Goal: Task Accomplishment & Management: Use online tool/utility

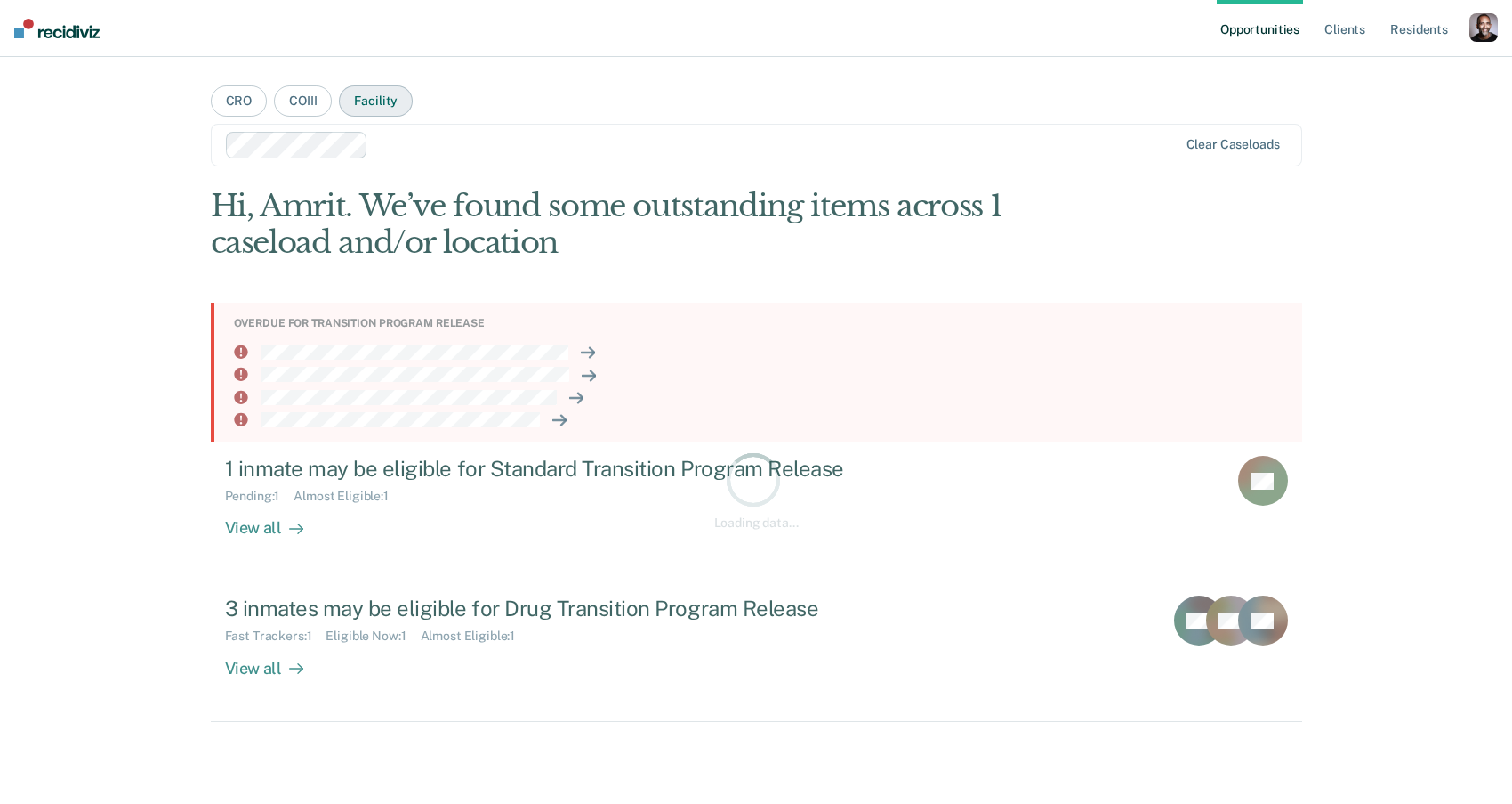
click at [393, 113] on button "Facility" at bounding box center [375, 101] width 74 height 31
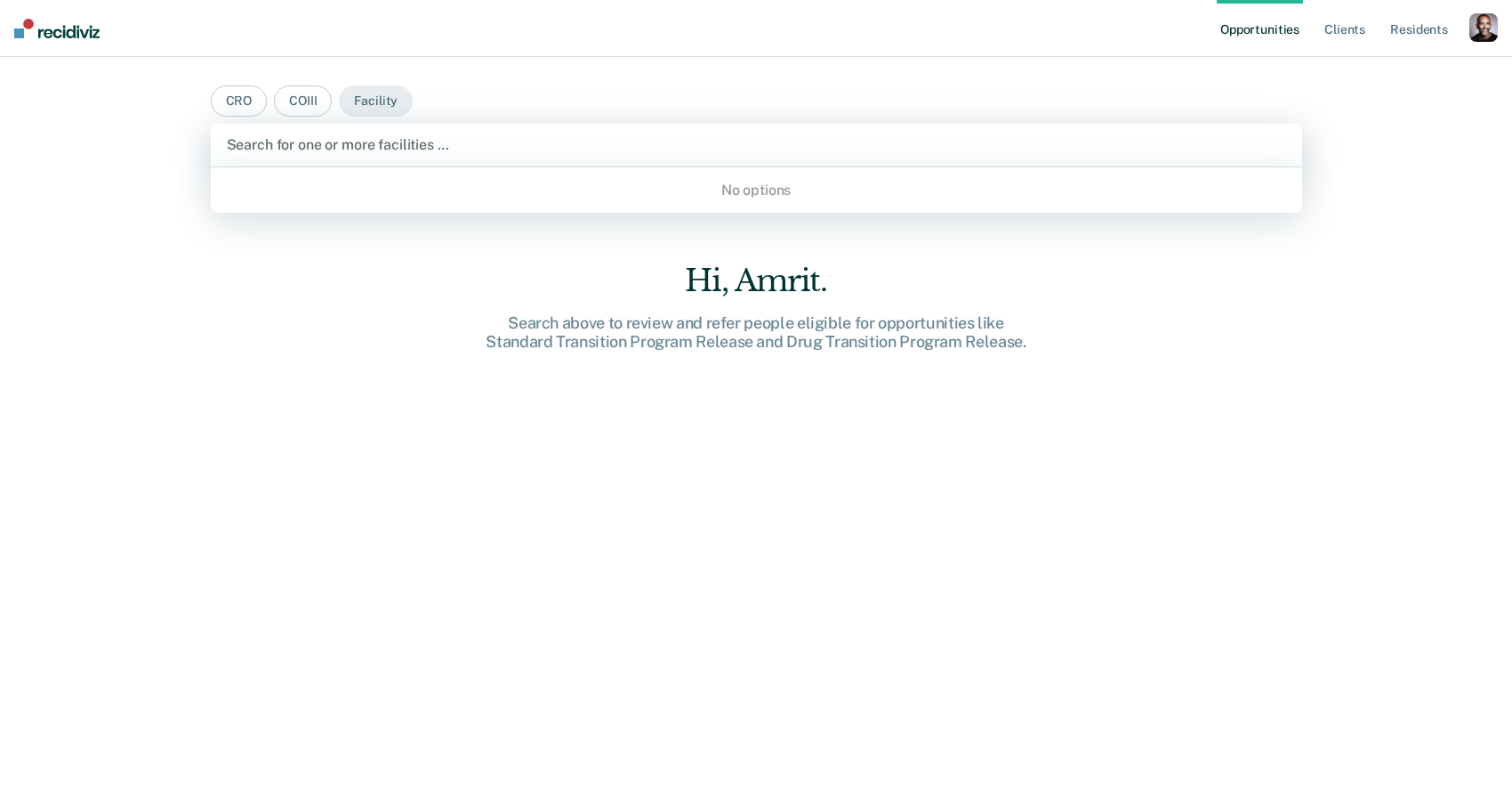
click at [405, 135] on div at bounding box center [756, 144] width 1059 height 21
click at [1467, 24] on ul "Opportunities Client s Resident s" at bounding box center [1344, 29] width 253 height 57
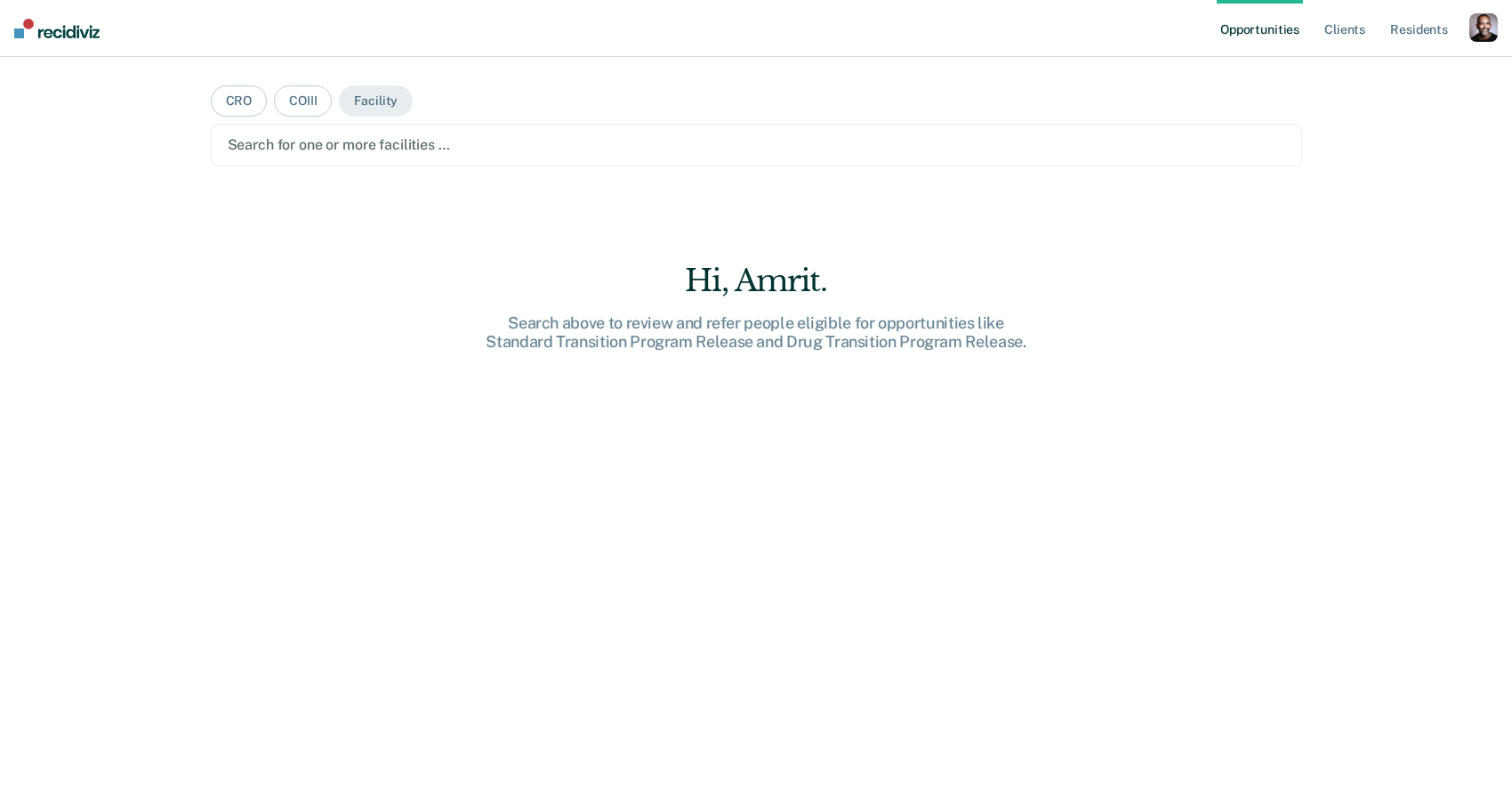
click at [1470, 24] on div "button" at bounding box center [1483, 28] width 29 height 29
click at [1398, 63] on div "Profile How it works Log Out" at bounding box center [1412, 94] width 172 height 87
click at [1372, 68] on link "Profile" at bounding box center [1412, 72] width 143 height 15
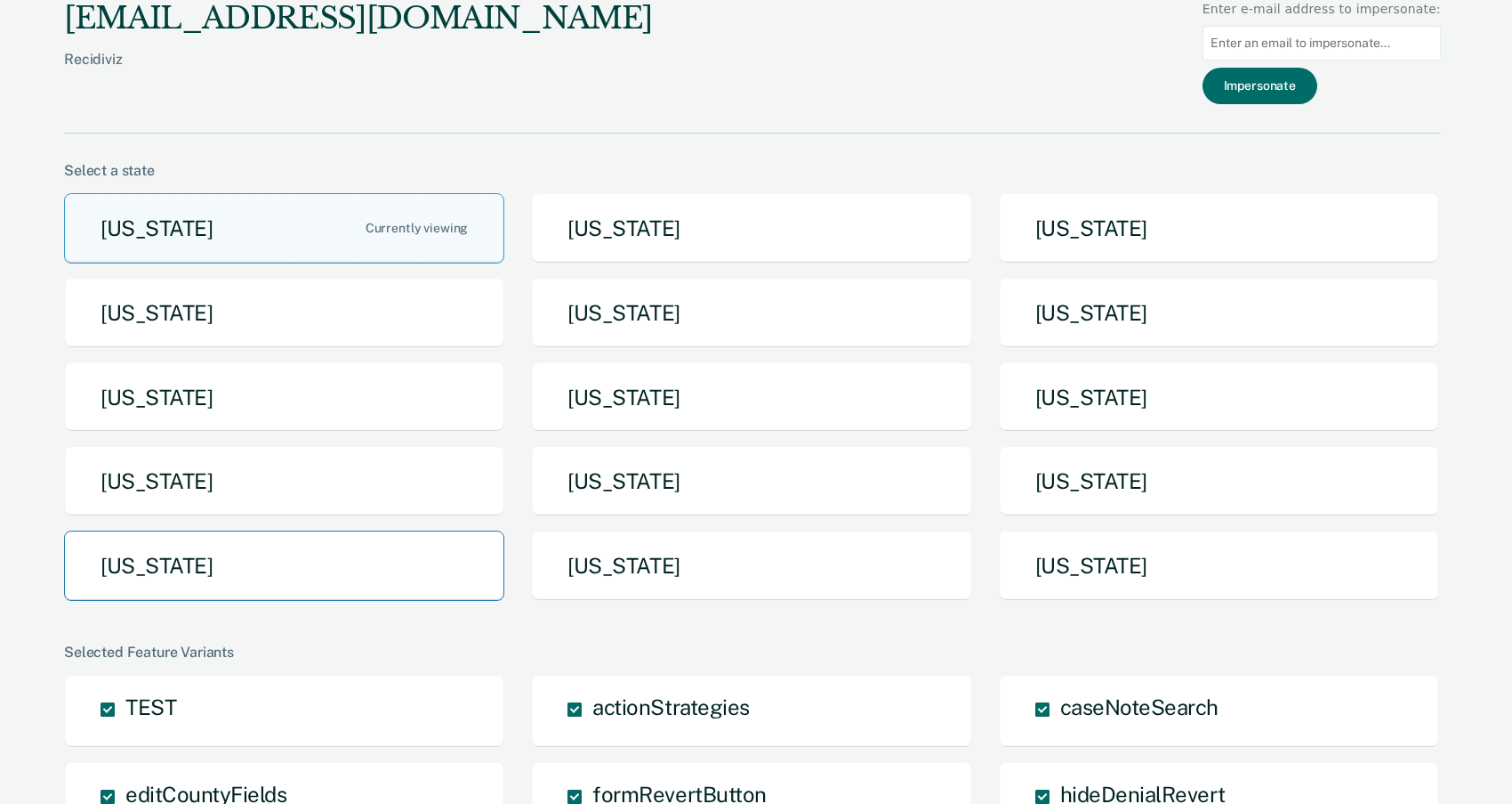
click at [278, 574] on button "Tennessee" at bounding box center [284, 565] width 440 height 70
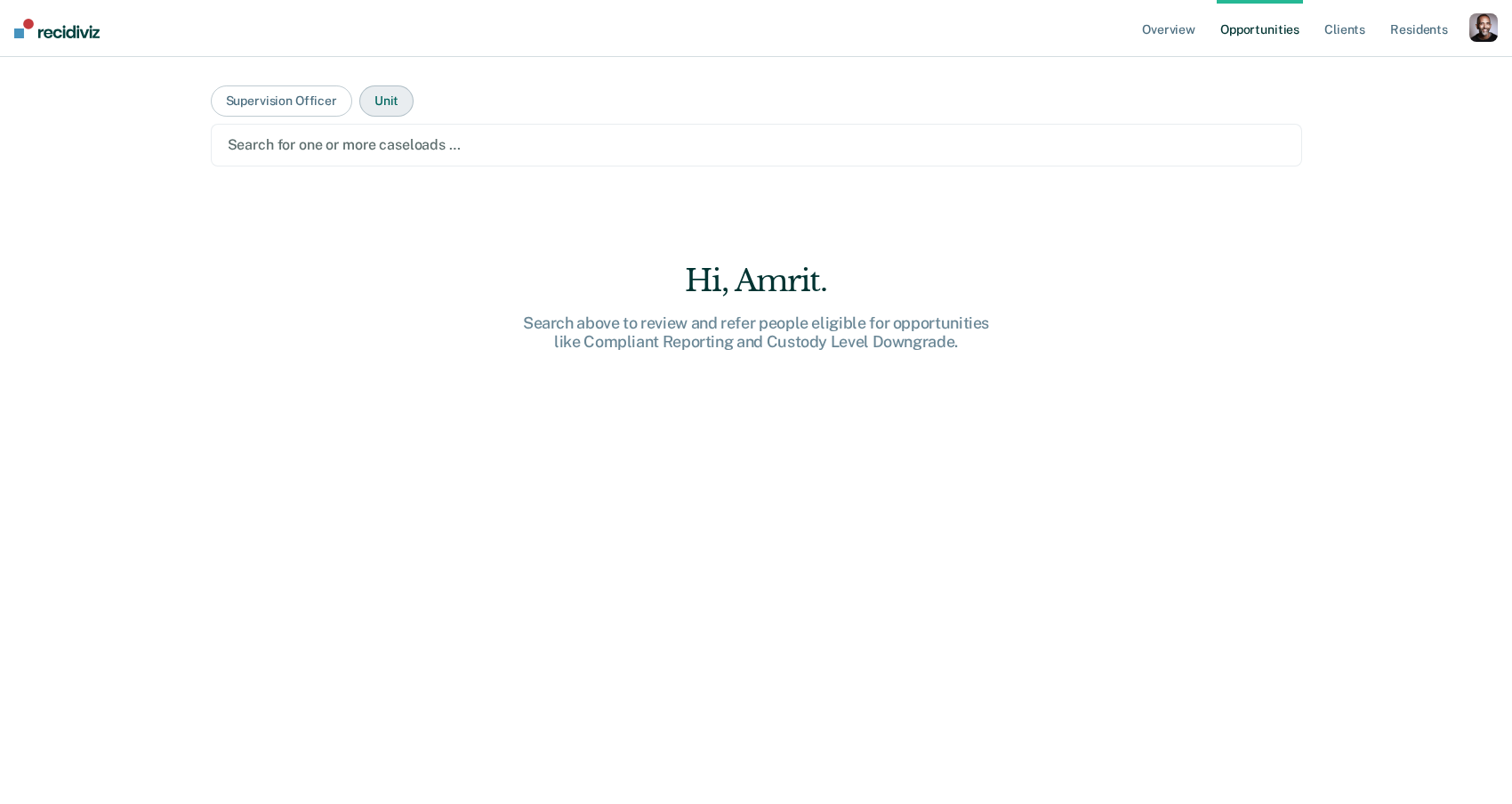
click at [372, 99] on button "Unit" at bounding box center [386, 101] width 54 height 31
click at [356, 139] on div at bounding box center [756, 144] width 1058 height 21
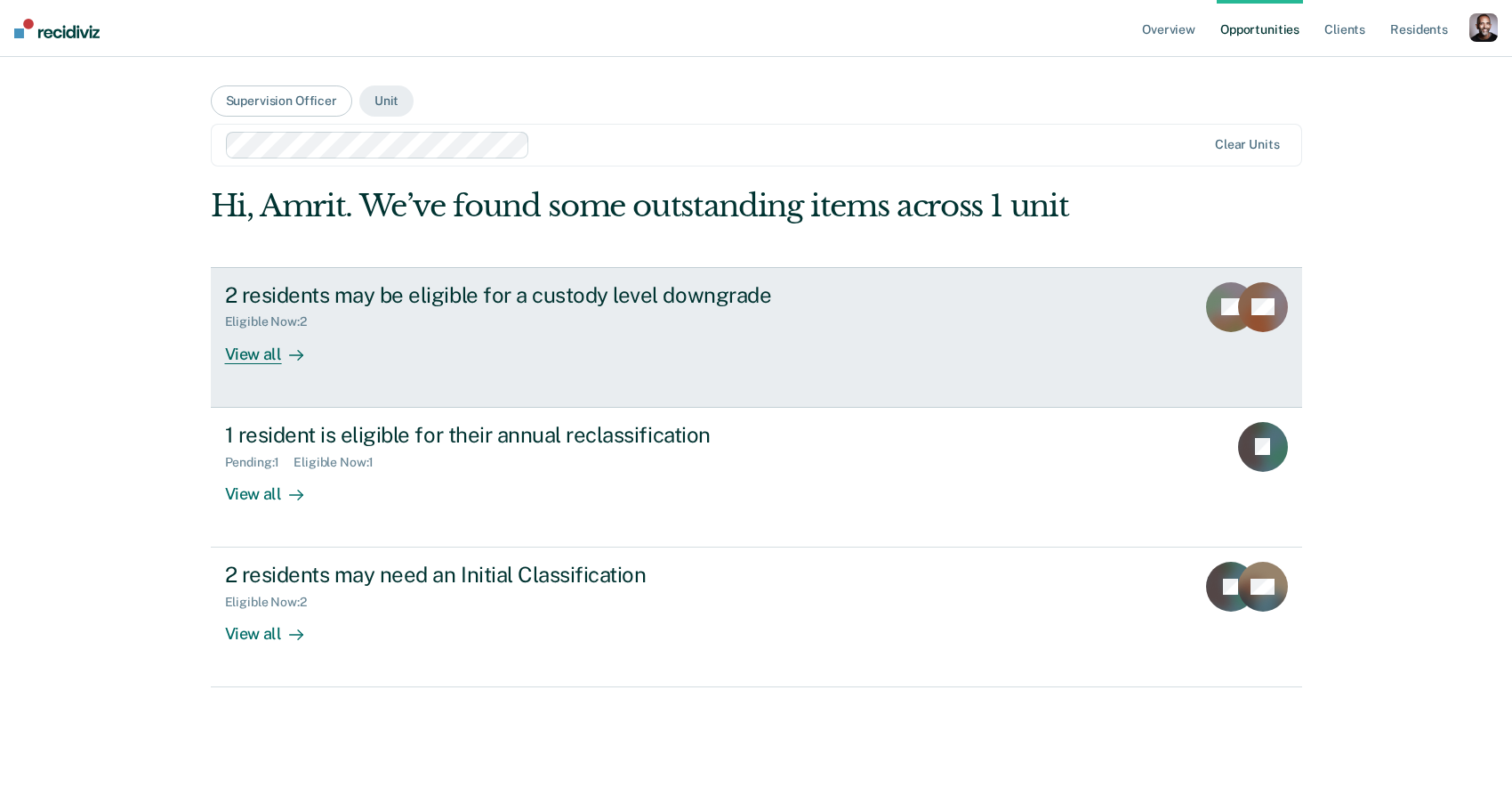
click at [258, 357] on div "View all" at bounding box center [275, 346] width 100 height 35
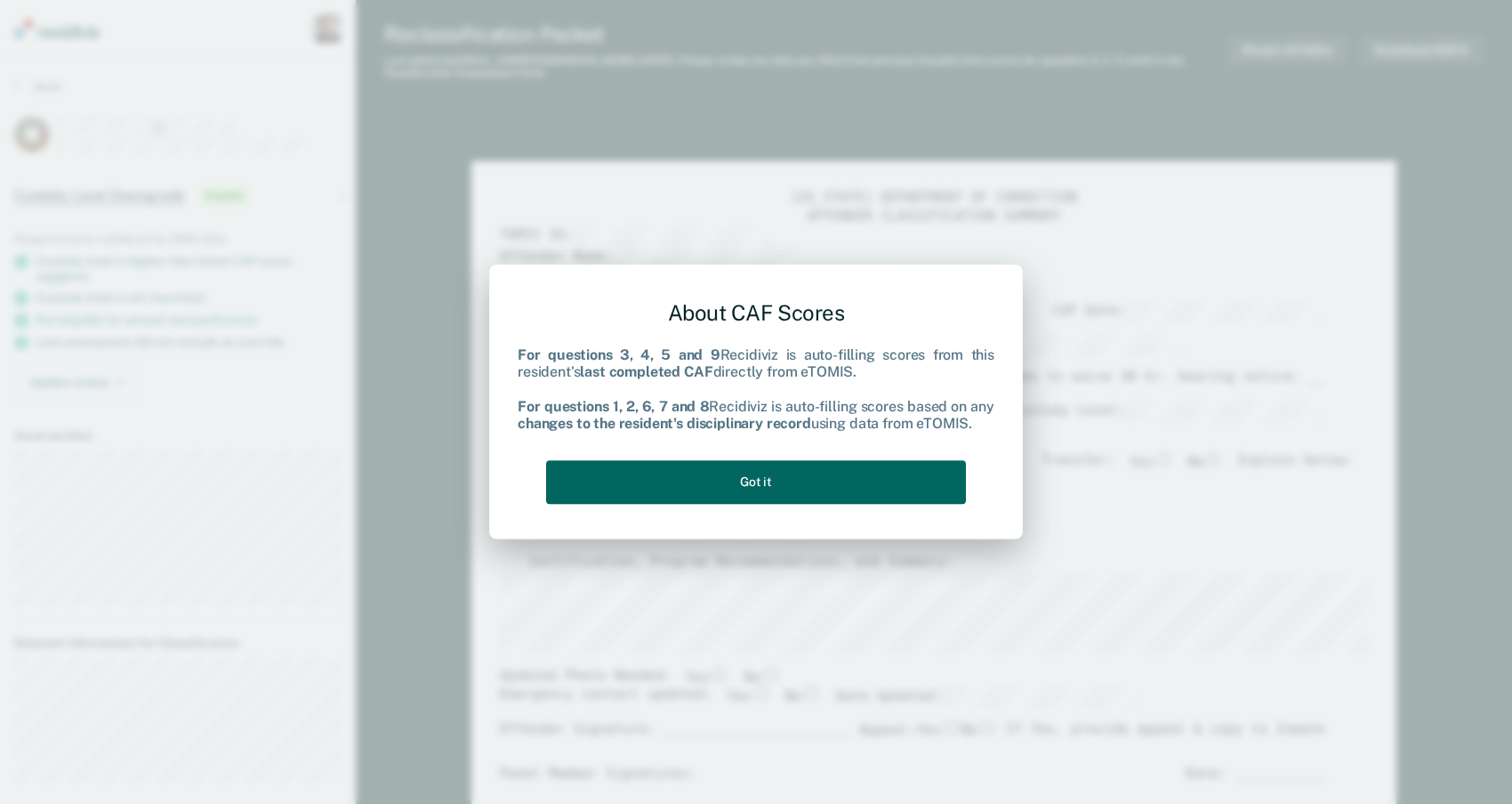
click at [783, 492] on button "Got it" at bounding box center [756, 481] width 420 height 44
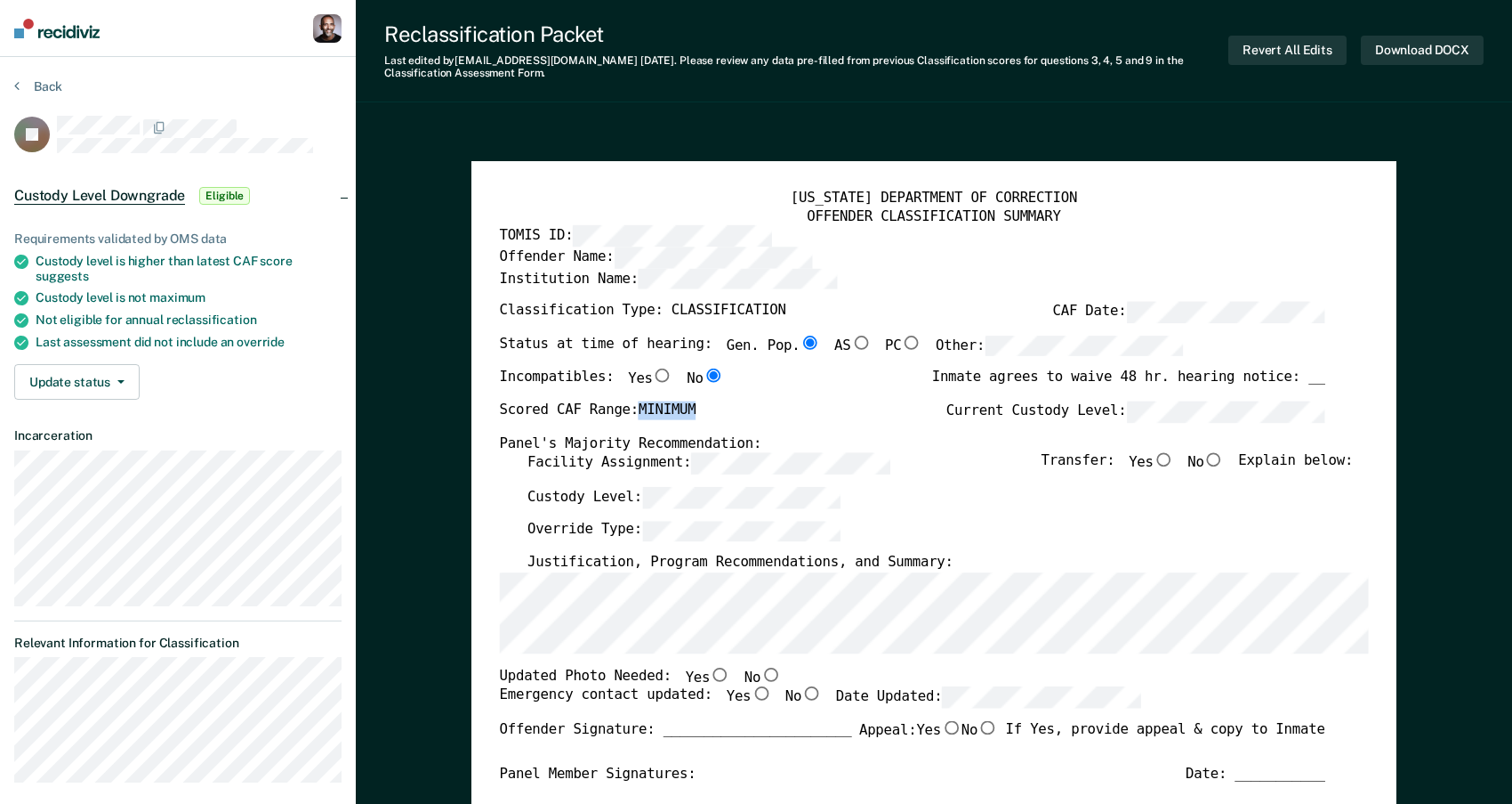
drag, startPoint x: 697, startPoint y: 410, endPoint x: 641, endPoint y: 411, distance: 56.0
click at [641, 411] on div "Scored CAF Range: MINIMUM Current Custody Level:" at bounding box center [912, 417] width 826 height 34
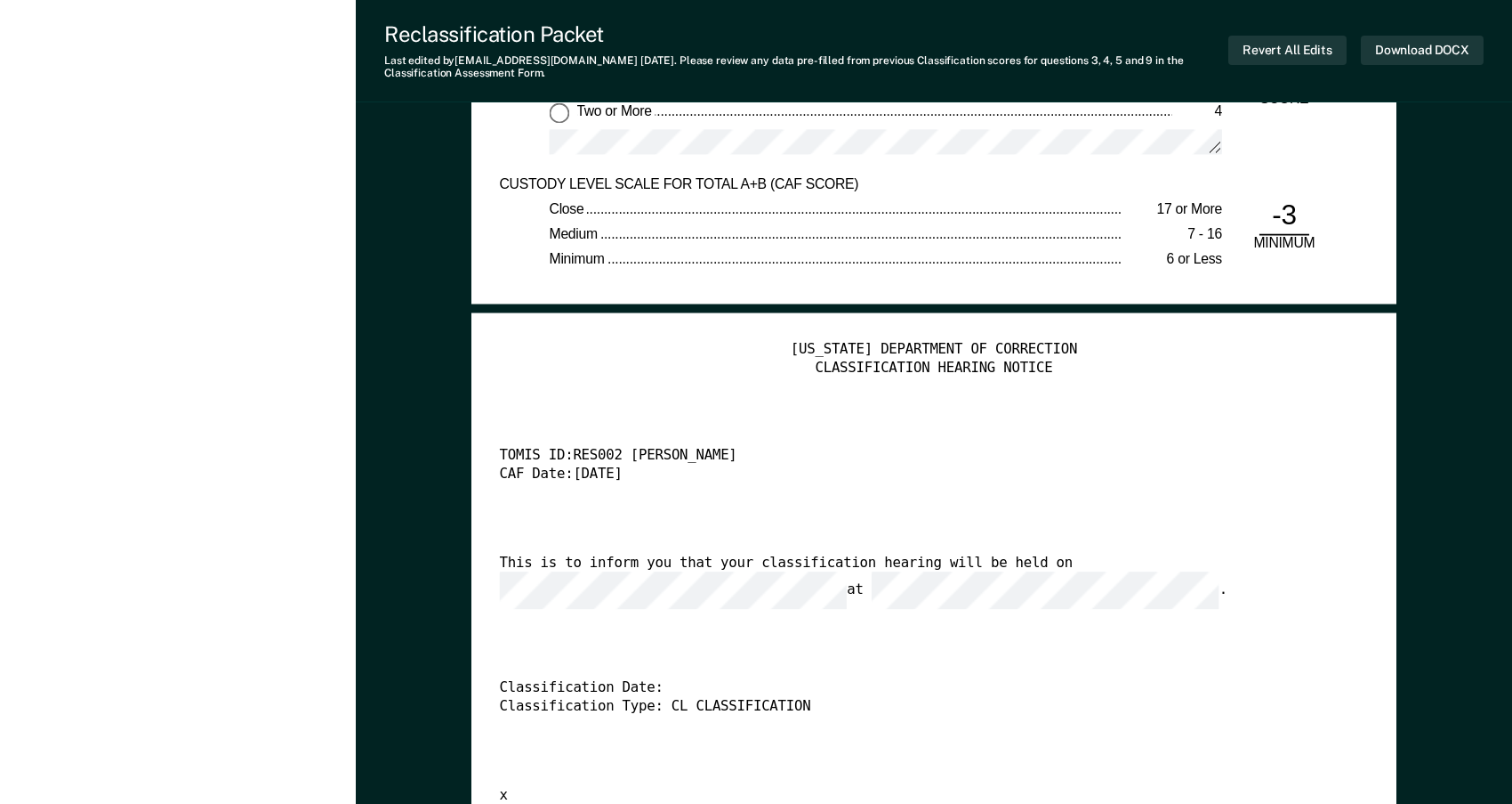
scroll to position [3615, 0]
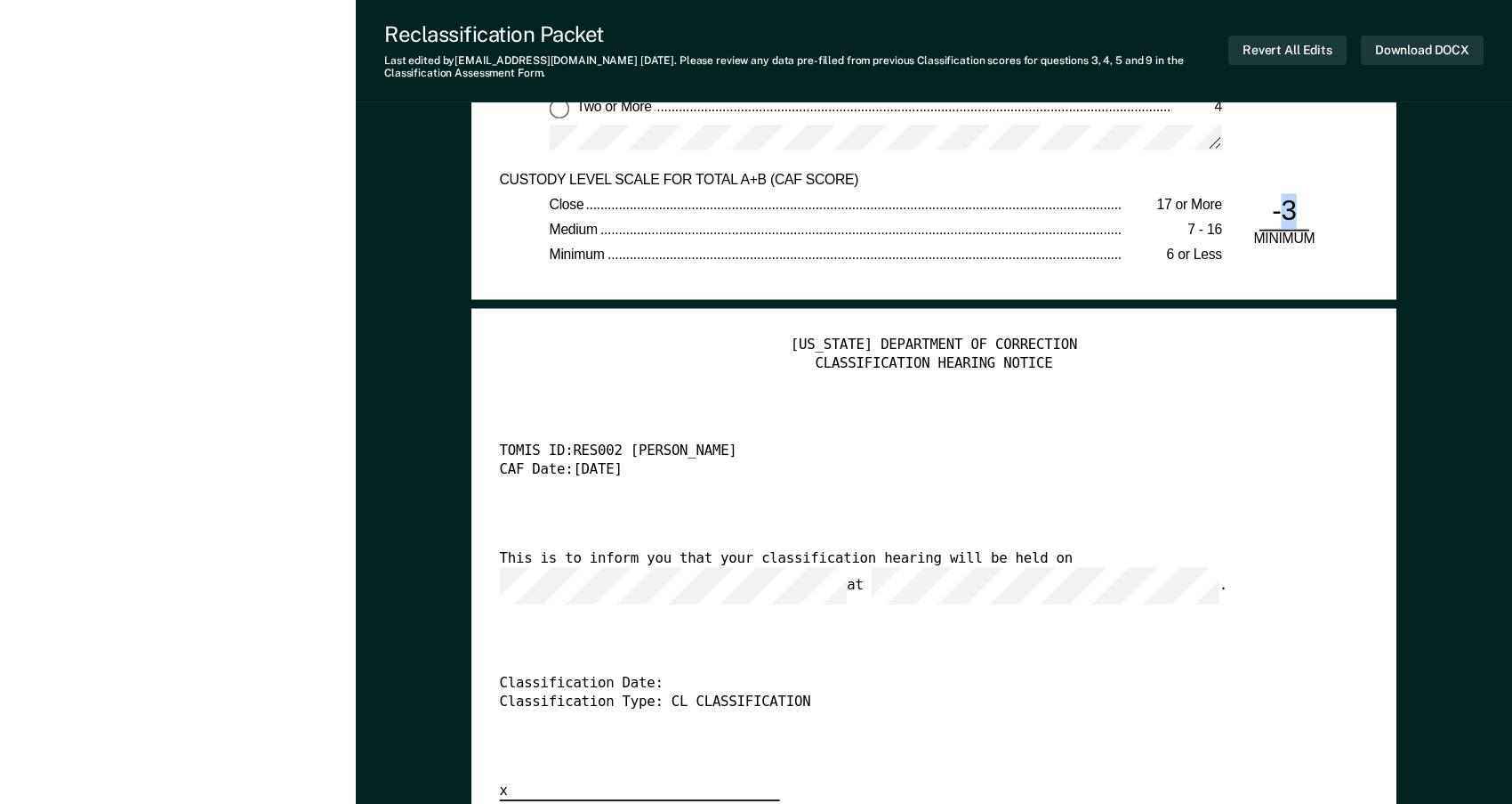
drag, startPoint x: 1293, startPoint y: 213, endPoint x: 1279, endPoint y: 213, distance: 14.0
click at [1279, 213] on div "-3" at bounding box center [1285, 212] width 50 height 38
drag, startPoint x: 1256, startPoint y: 241, endPoint x: 1314, endPoint y: 241, distance: 58.0
click at [1314, 241] on div "MINIMUM" at bounding box center [1285, 241] width 75 height 18
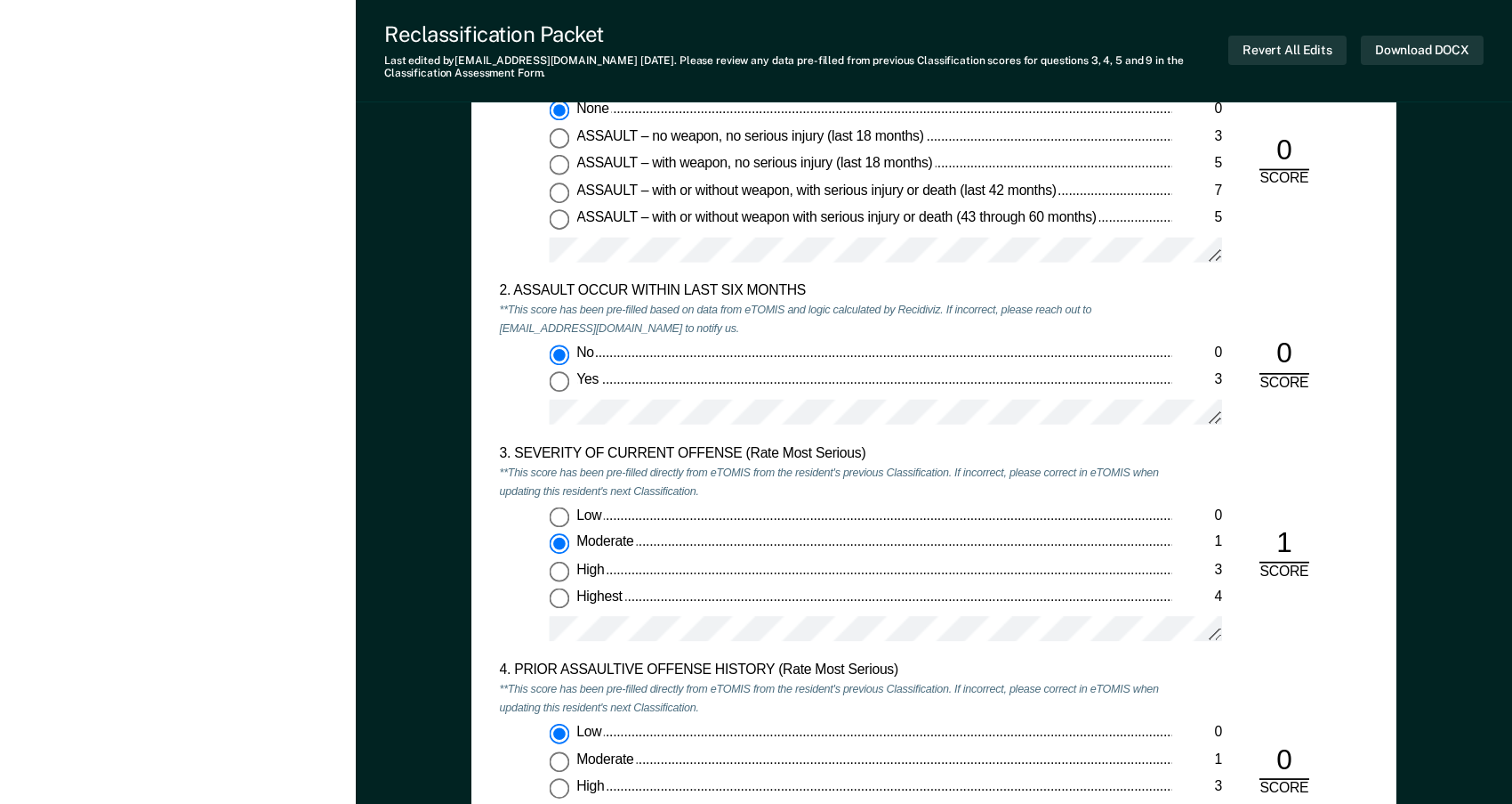
scroll to position [1465, 0]
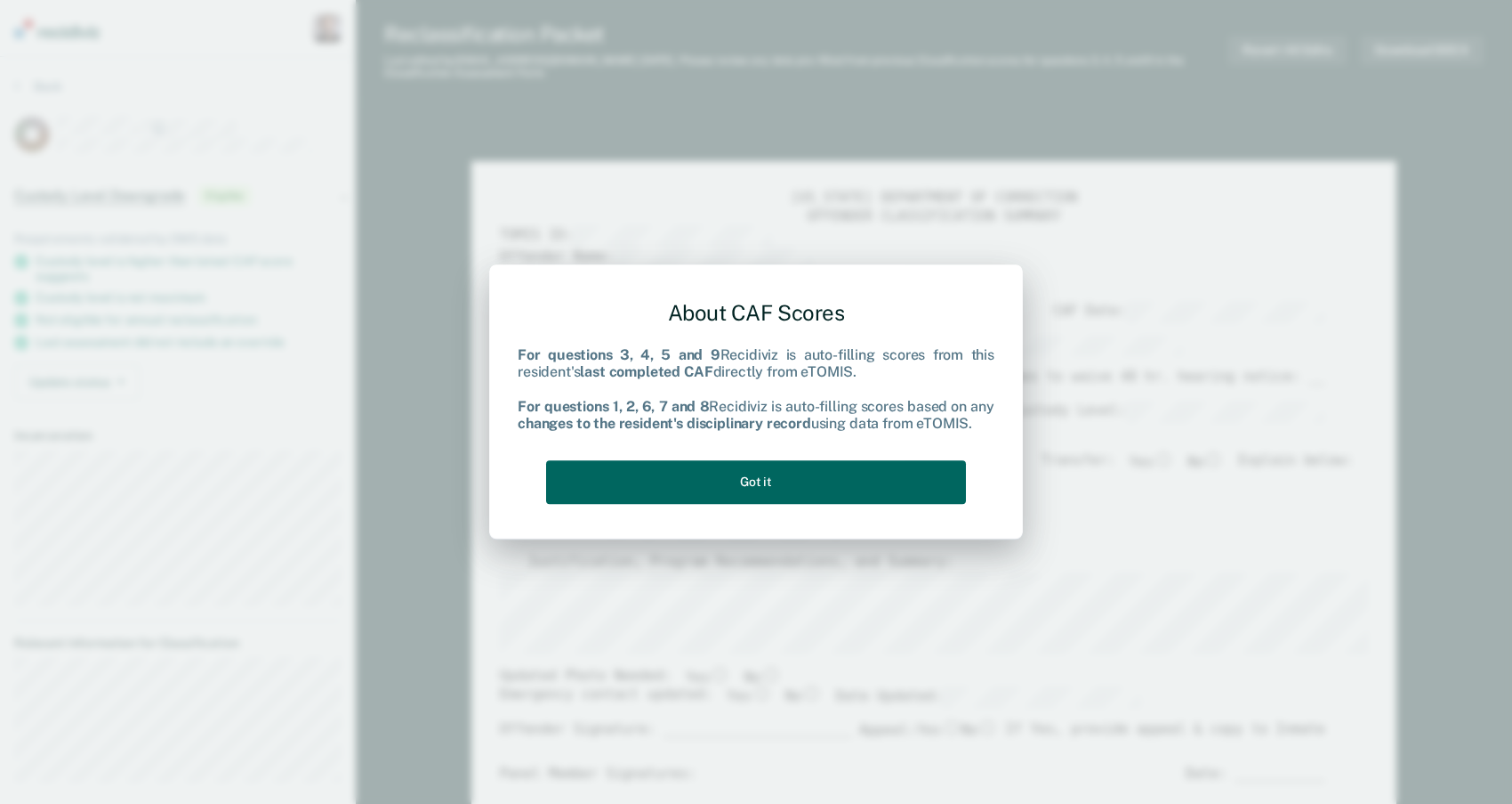
type textarea "x"
click at [830, 491] on button "Got it" at bounding box center [756, 481] width 420 height 44
